Goal: Task Accomplishment & Management: Manage account settings

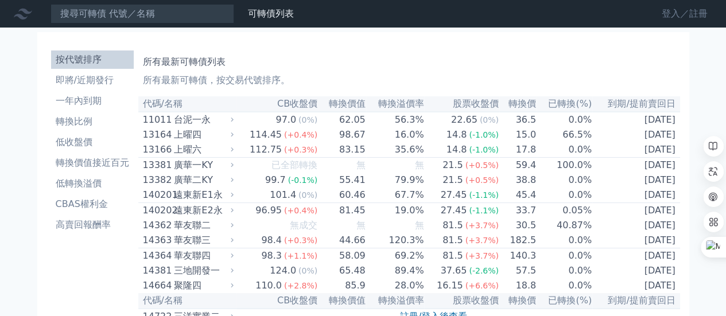
click at [664, 10] on link "登入／註冊" at bounding box center [685, 14] width 64 height 18
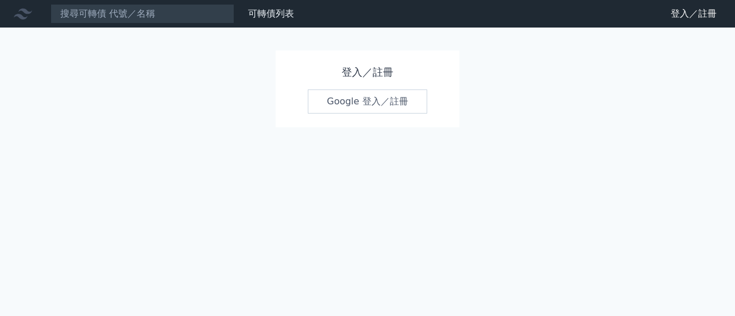
click at [343, 101] on link "Google 登入／註冊" at bounding box center [367, 102] width 119 height 24
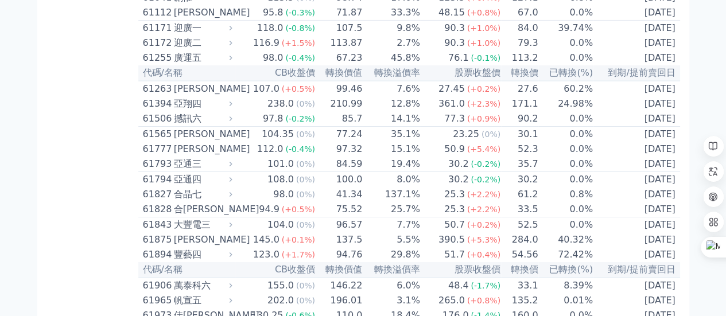
scroll to position [4135, 0]
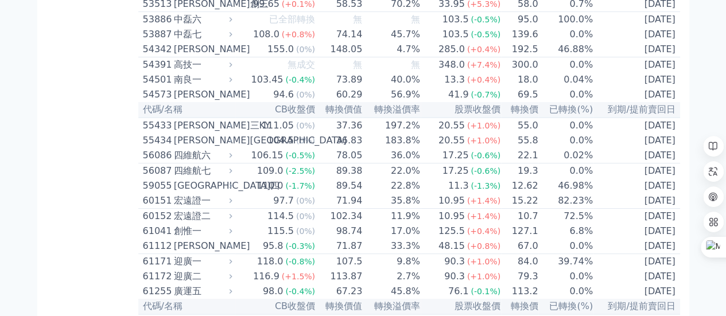
scroll to position [4422, 0]
